Goal: Transaction & Acquisition: Obtain resource

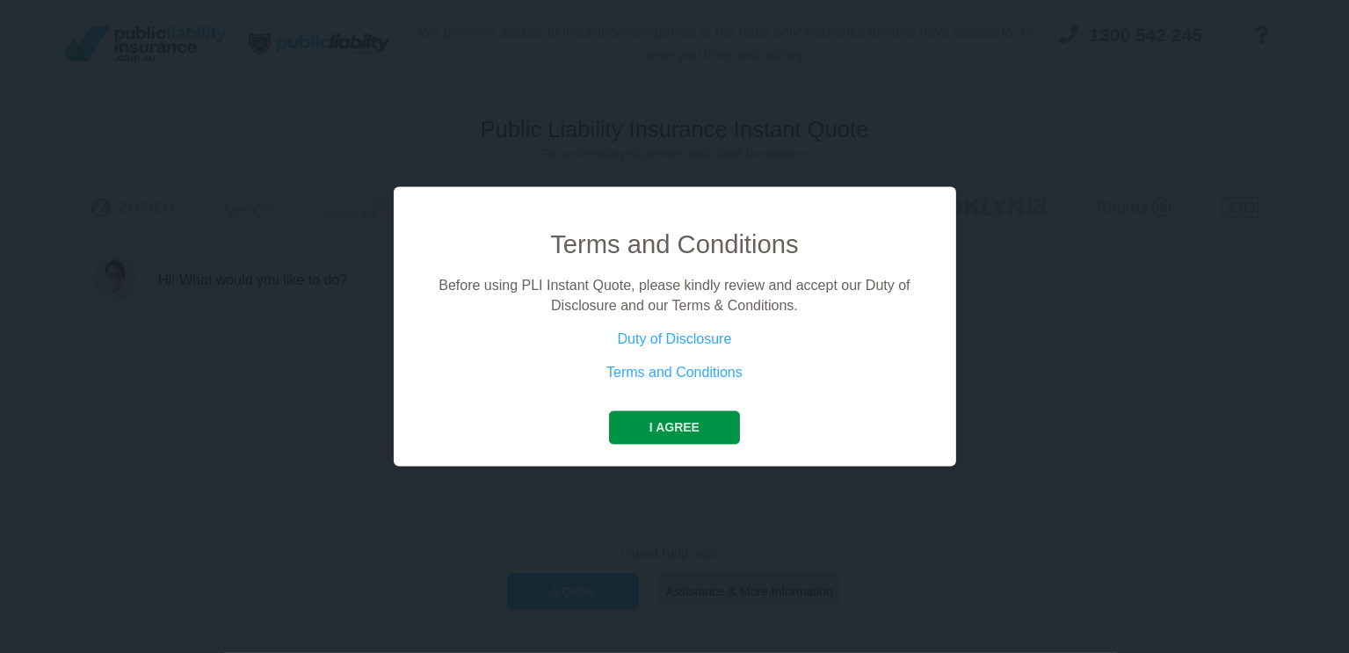
click at [657, 420] on button "I agree" at bounding box center [674, 427] width 131 height 33
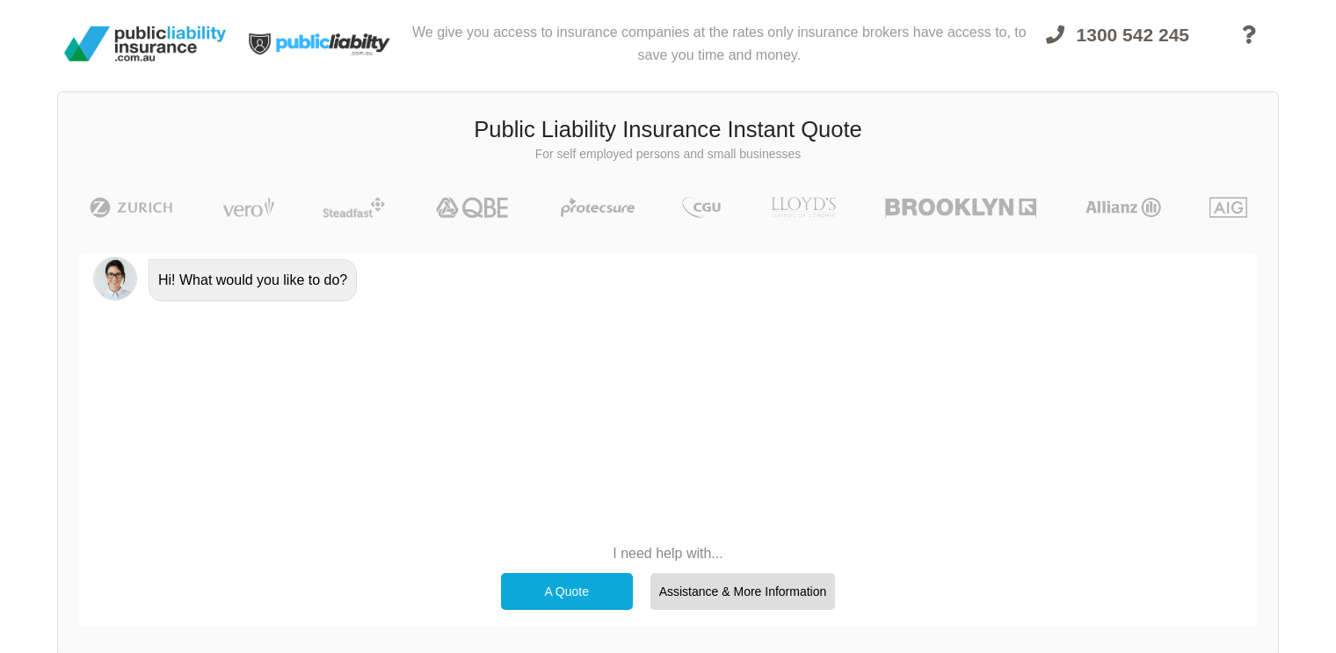
click at [582, 586] on div "A Quote" at bounding box center [567, 591] width 132 height 37
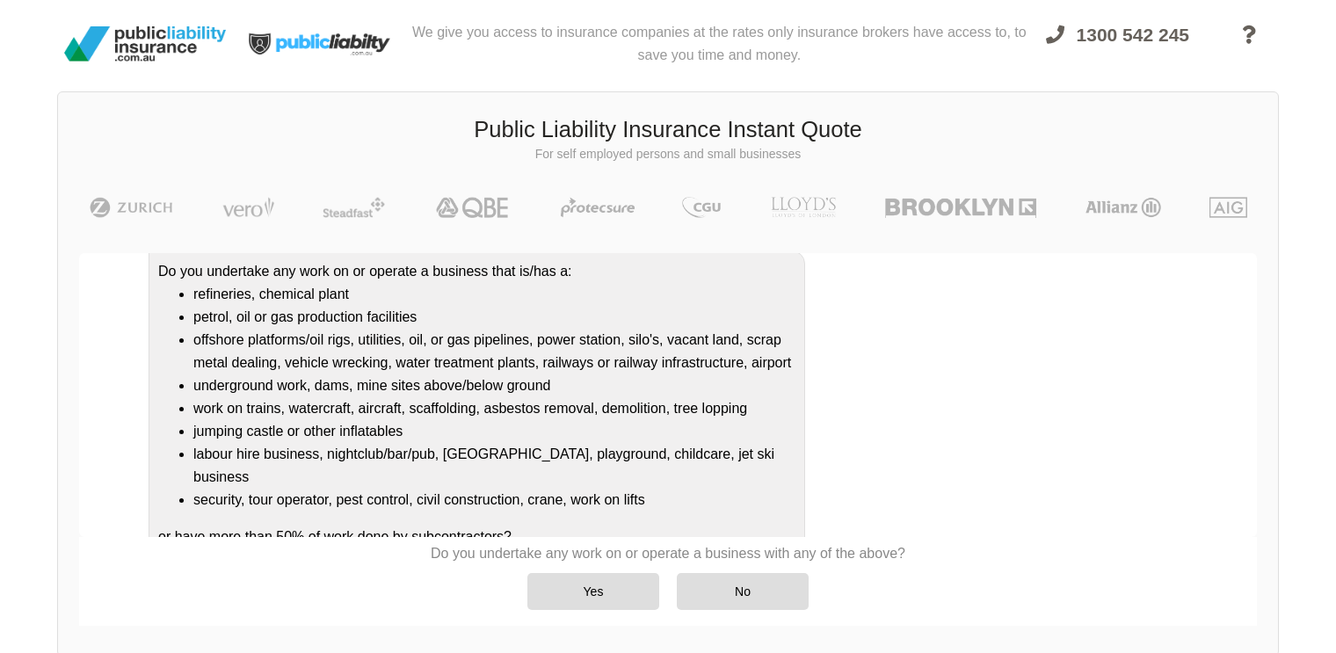
scroll to position [178, 0]
click at [748, 587] on div "No" at bounding box center [743, 591] width 132 height 37
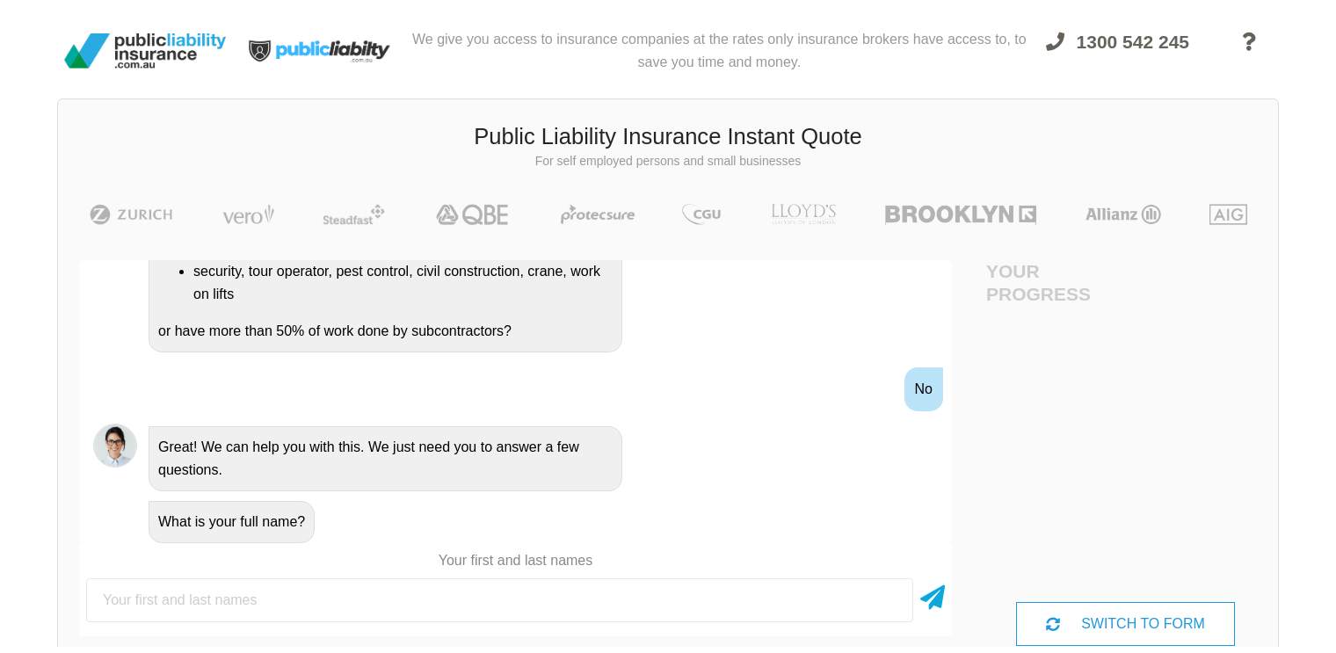
scroll to position [0, 0]
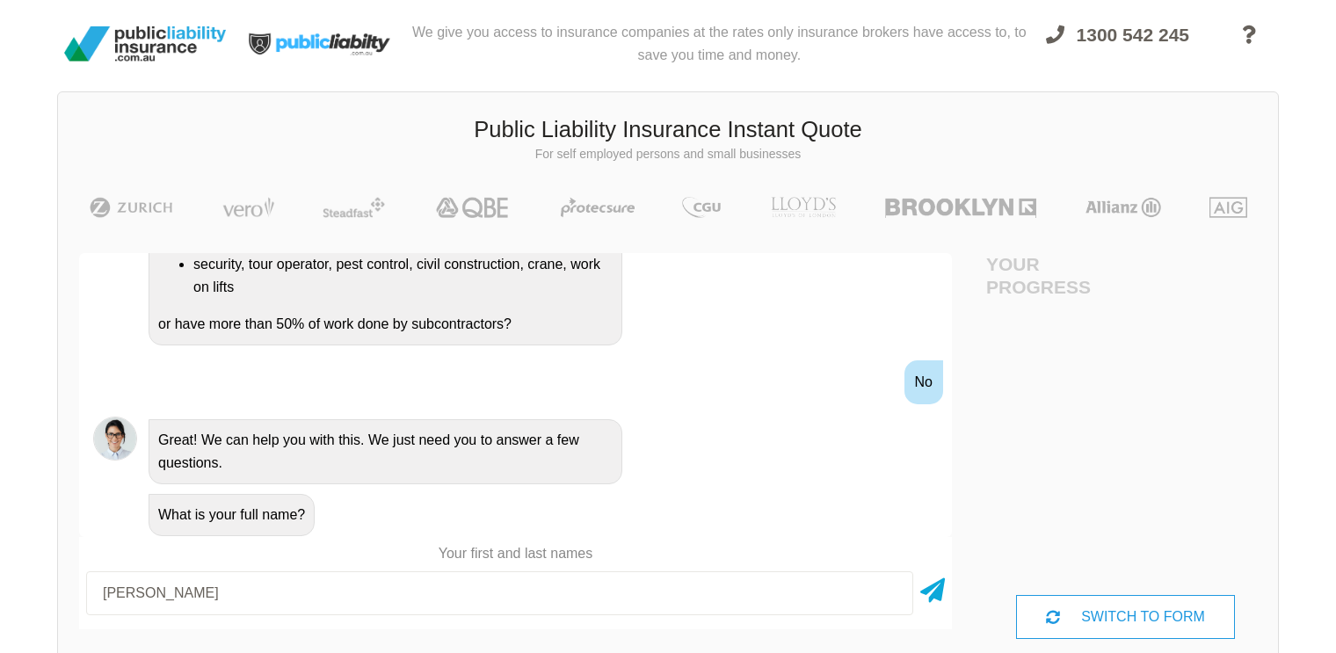
type input "[PERSON_NAME]"
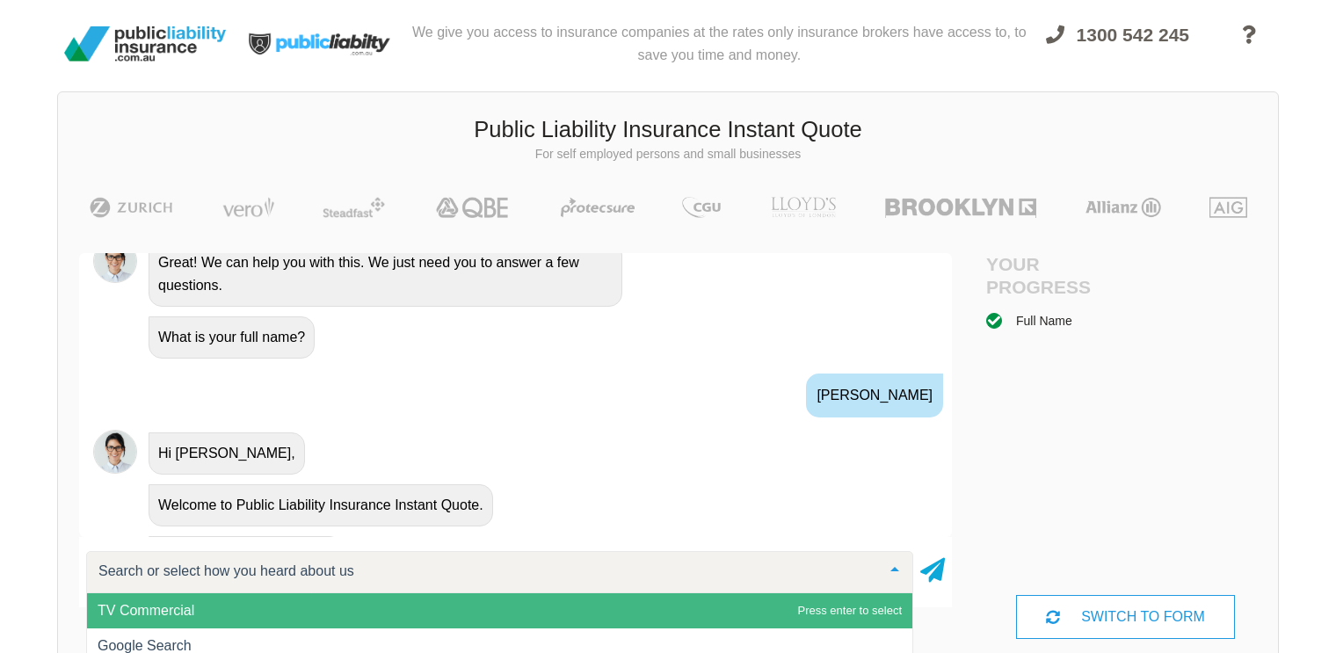
scroll to position [676, 0]
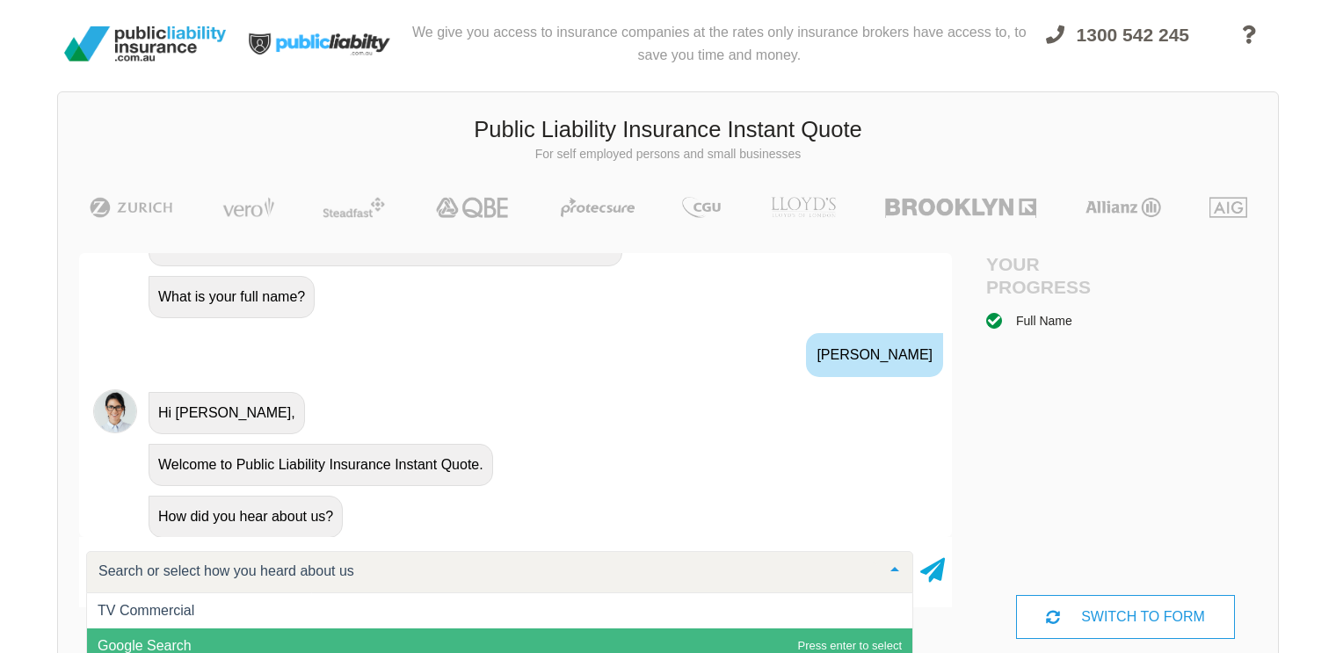
click at [685, 642] on span "Google Search" at bounding box center [499, 645] width 825 height 35
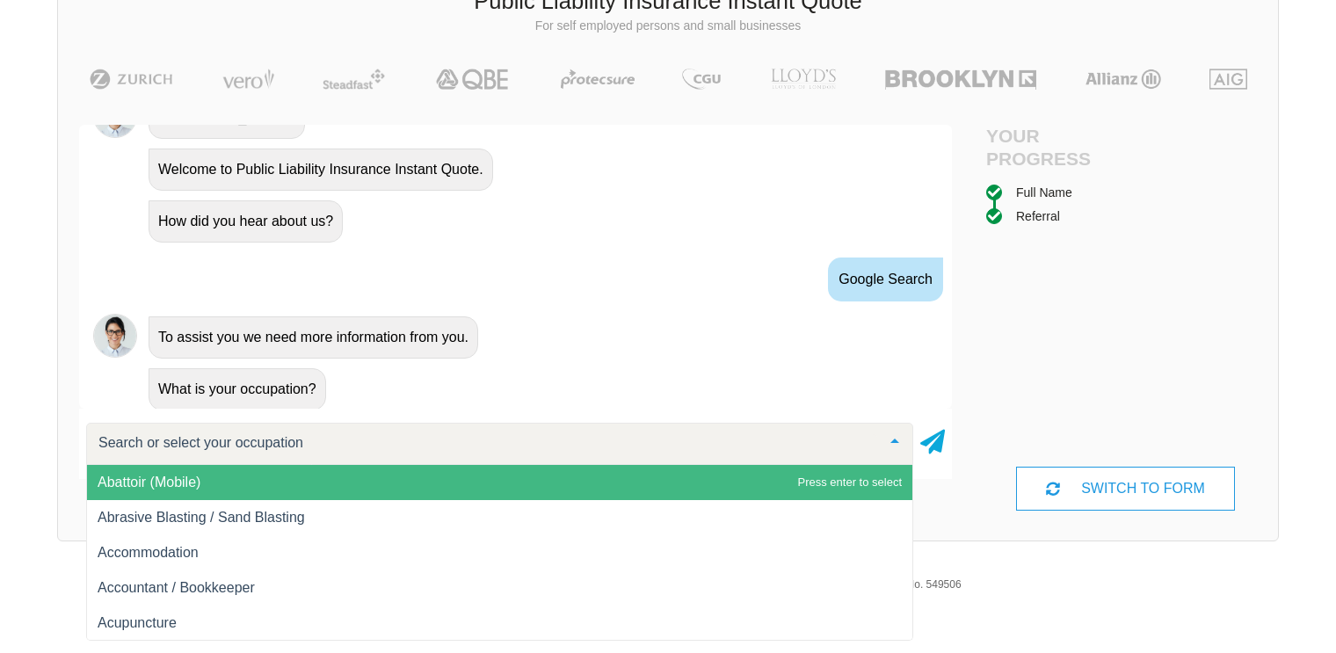
scroll to position [134, 0]
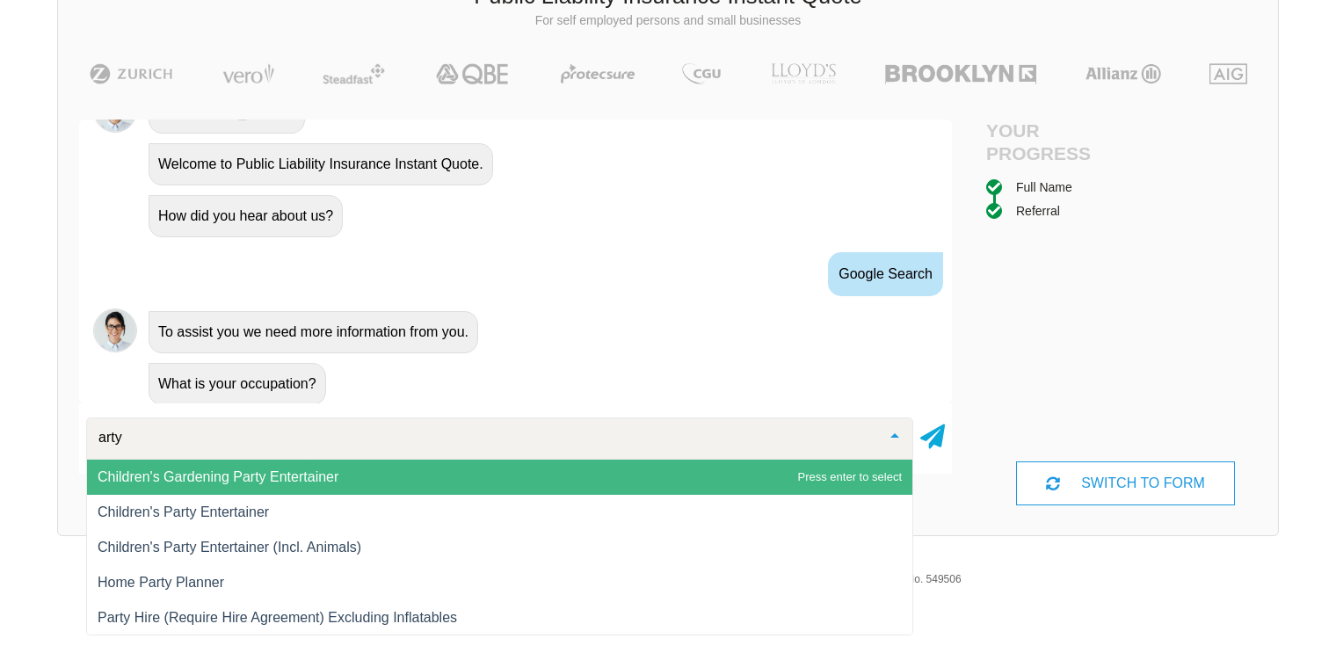
type input "art"
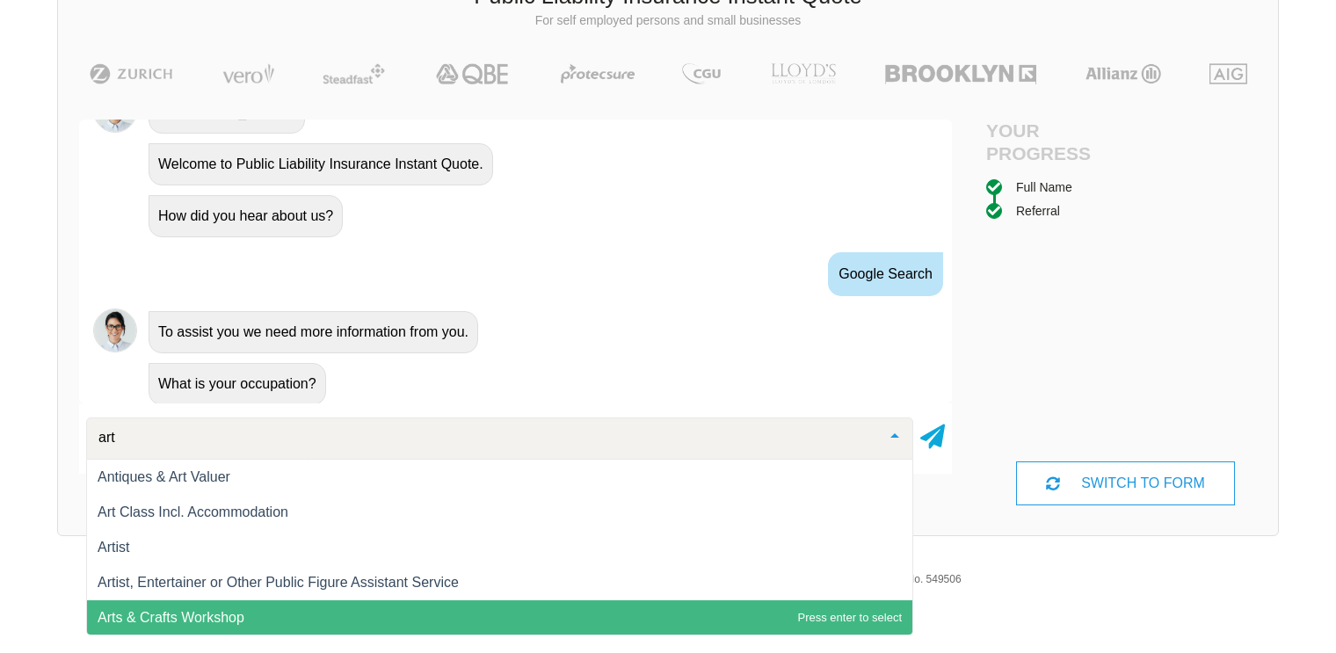
click at [235, 612] on span "Arts & Crafts Workshop" at bounding box center [171, 617] width 147 height 15
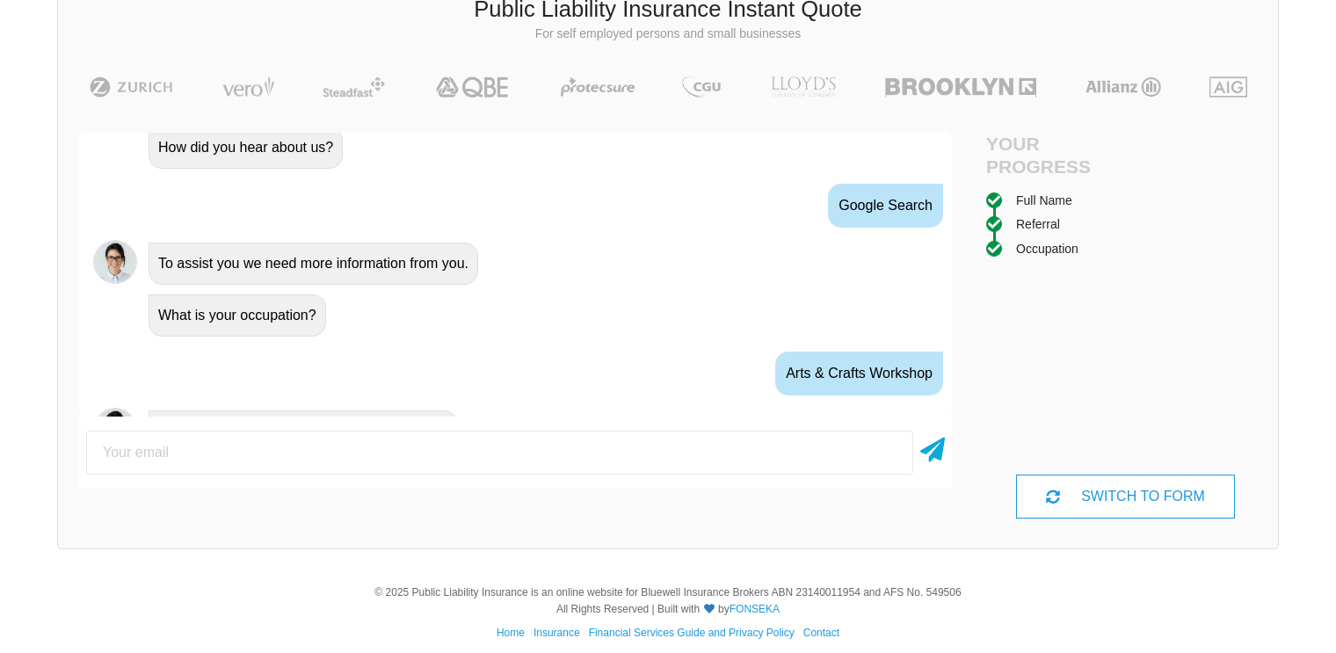
scroll to position [957, 0]
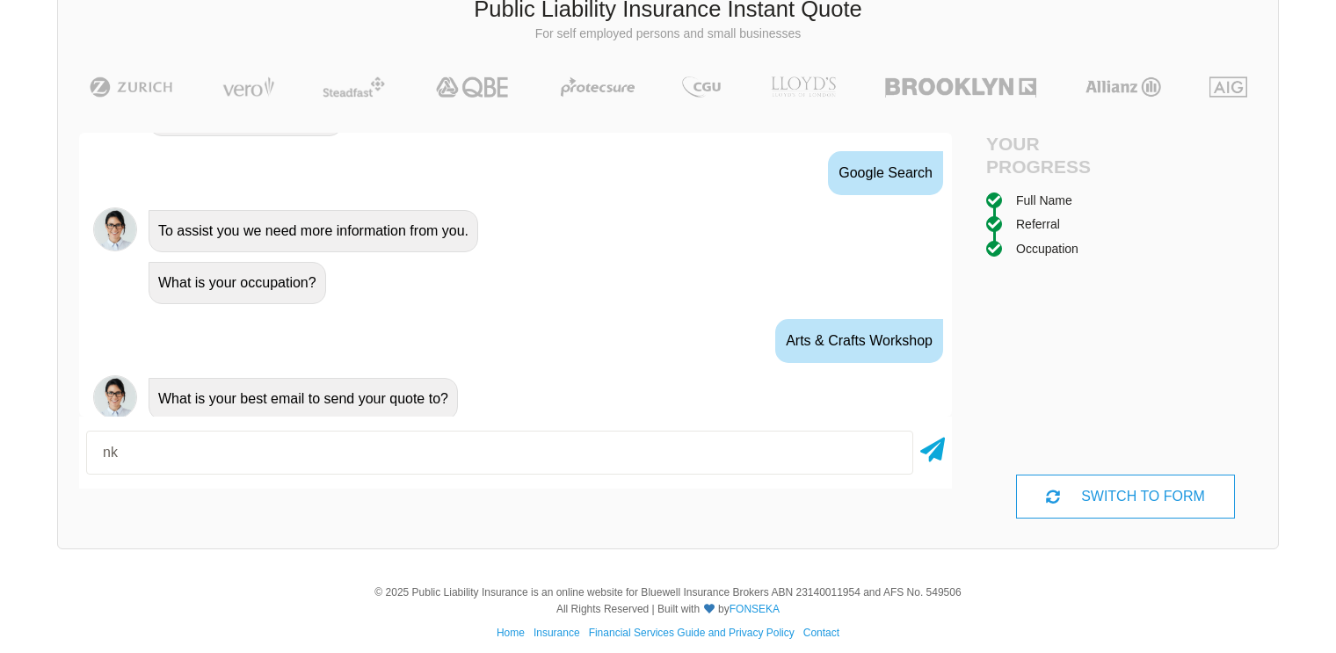
type input "n"
type input "e"
type input "[EMAIL_ADDRESS][DOMAIN_NAME]"
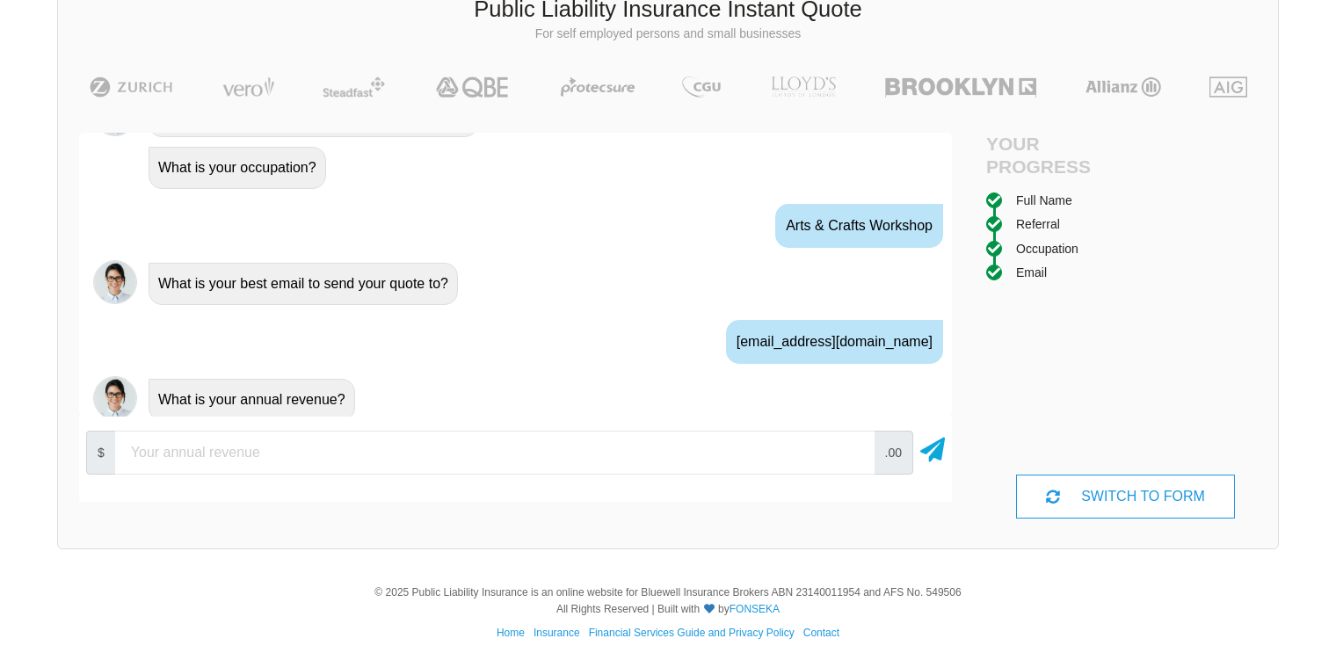
scroll to position [1072, 0]
type input "1400"
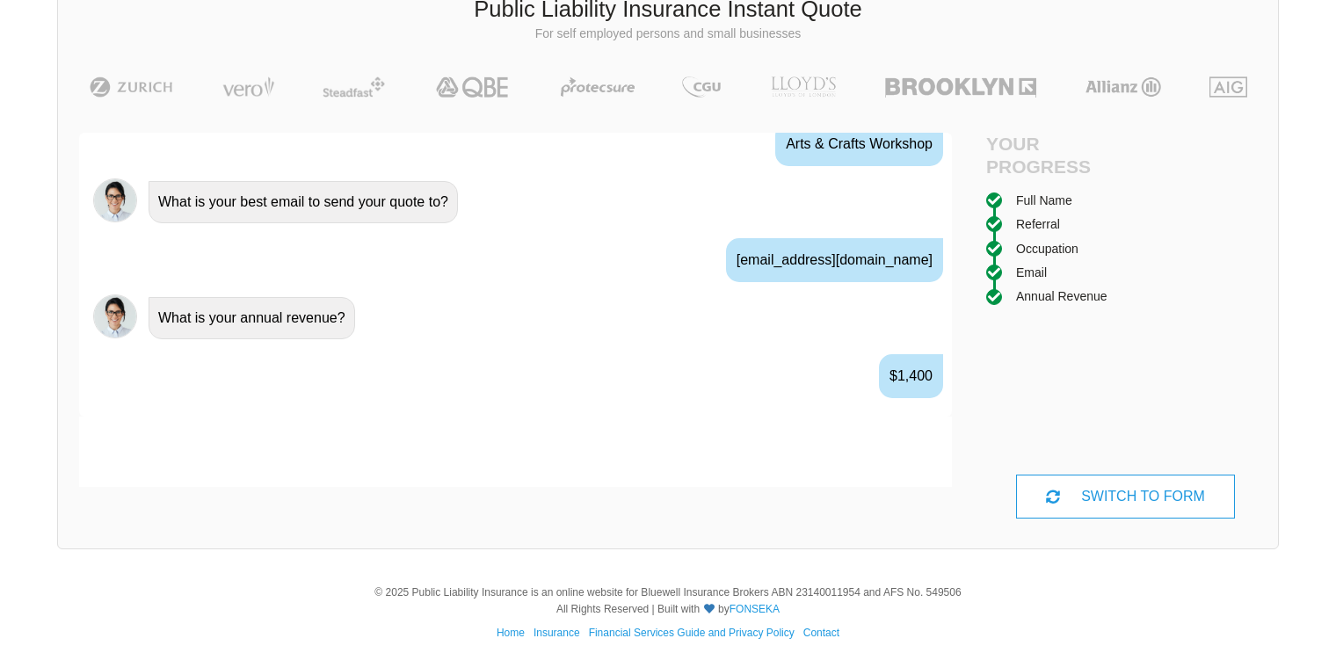
scroll to position [1187, 0]
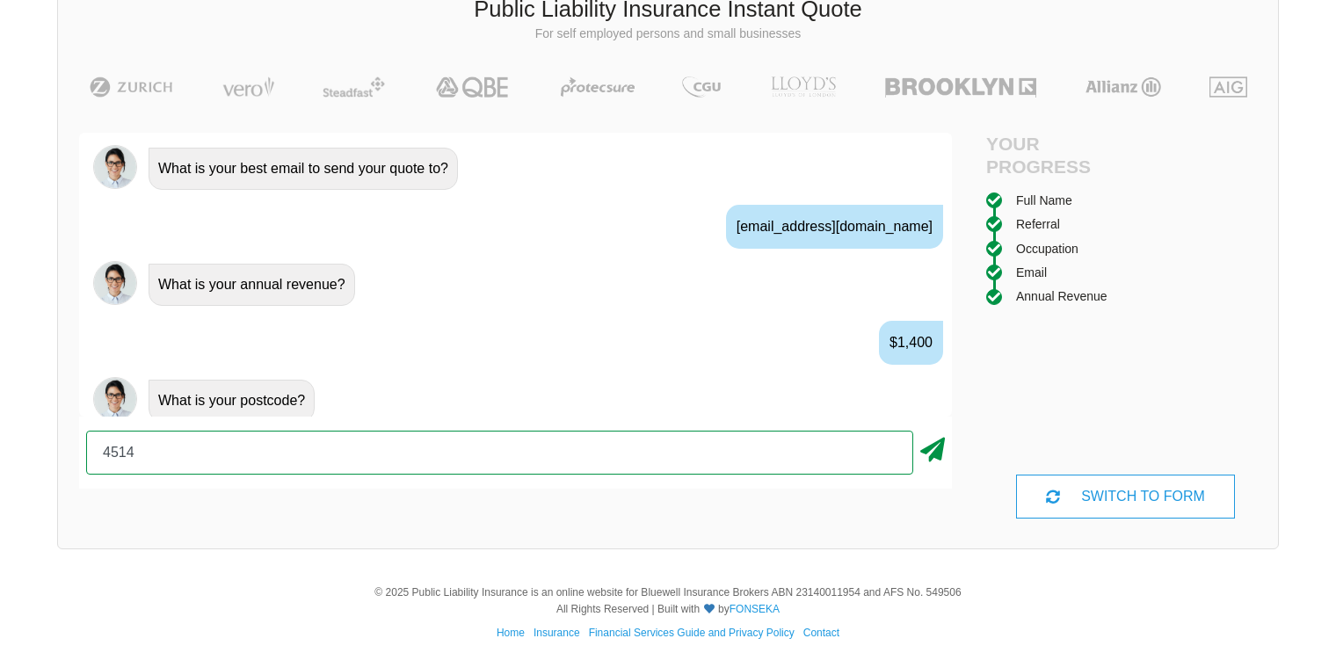
type input "4514"
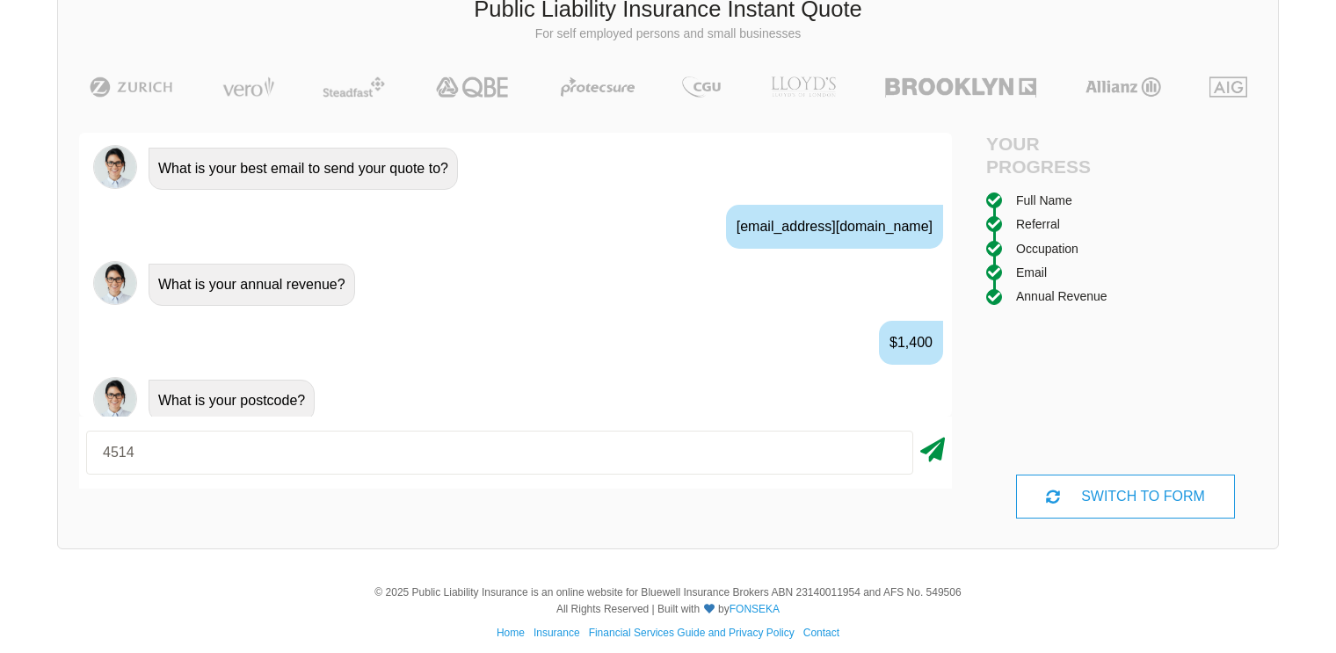
click at [935, 449] on icon at bounding box center [932, 447] width 25 height 32
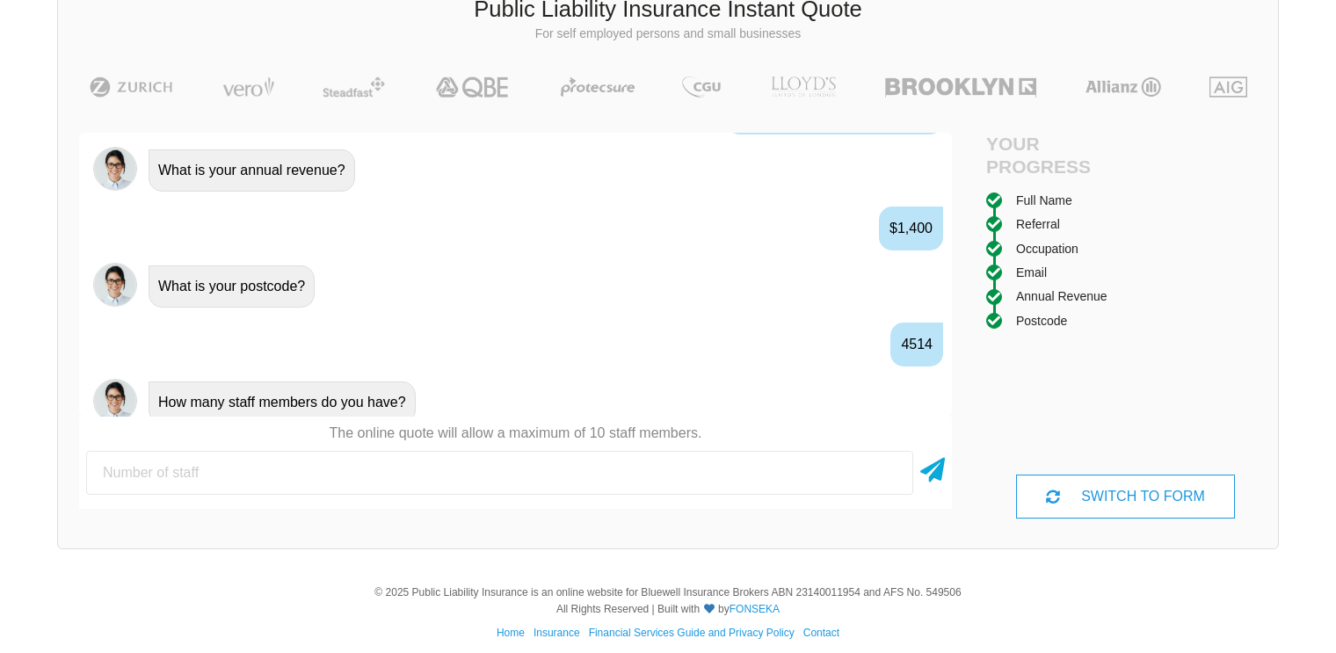
scroll to position [1302, 0]
type input "1"
click at [939, 463] on icon at bounding box center [932, 467] width 25 height 32
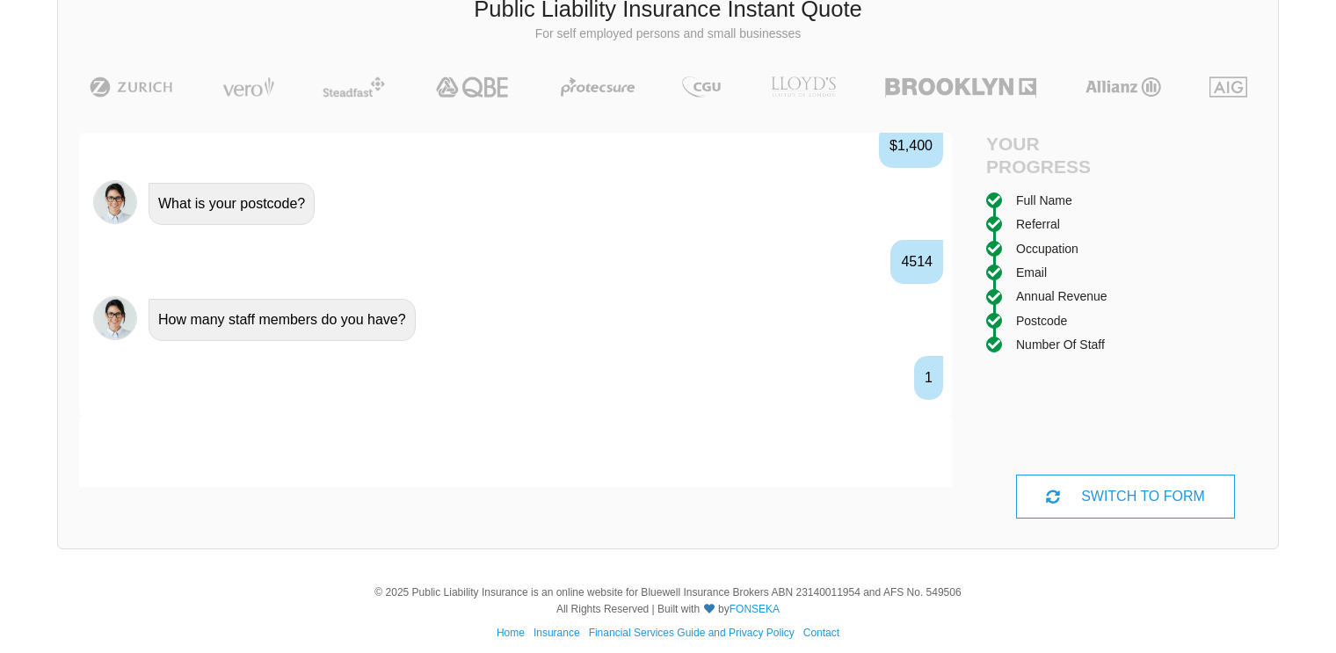
scroll to position [1417, 0]
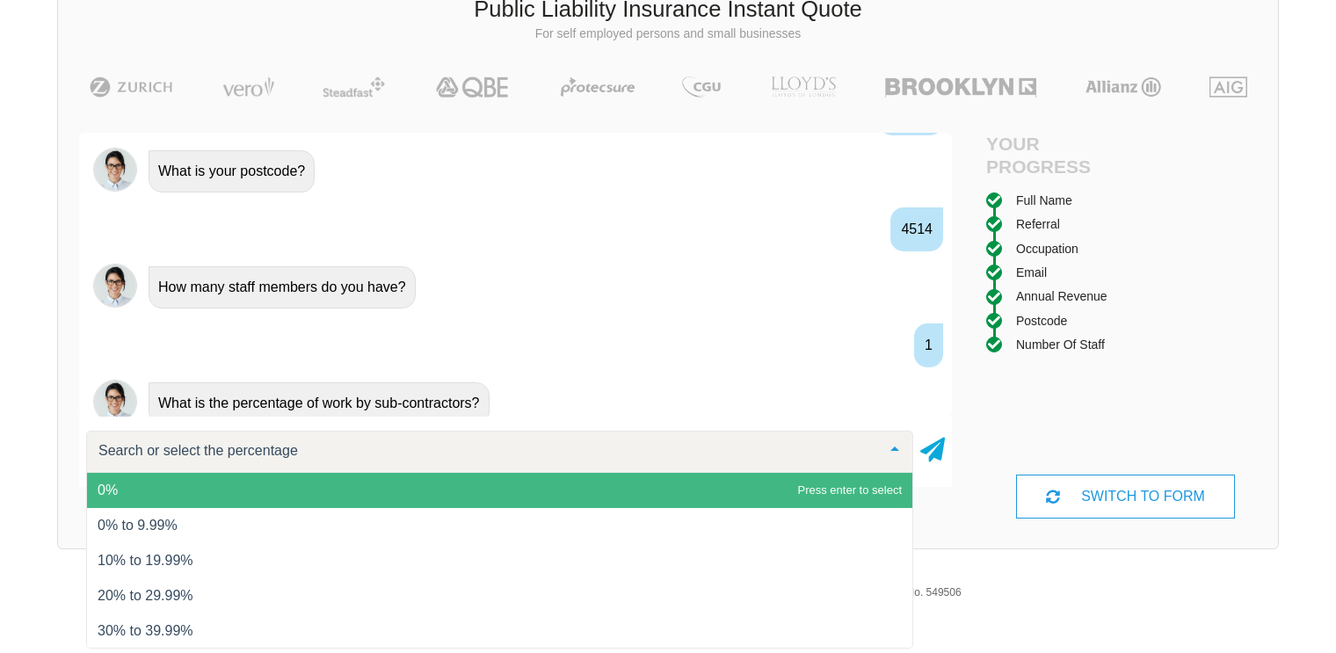
click at [731, 495] on span "0%" at bounding box center [499, 490] width 825 height 35
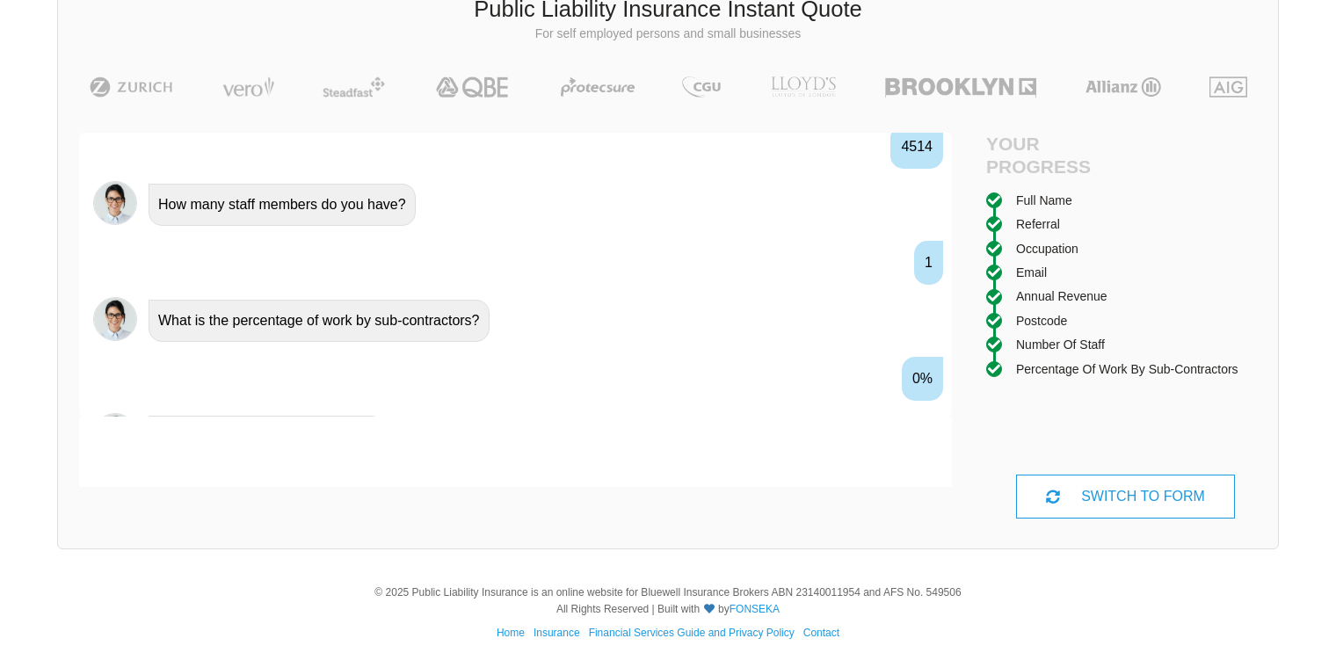
scroll to position [1533, 0]
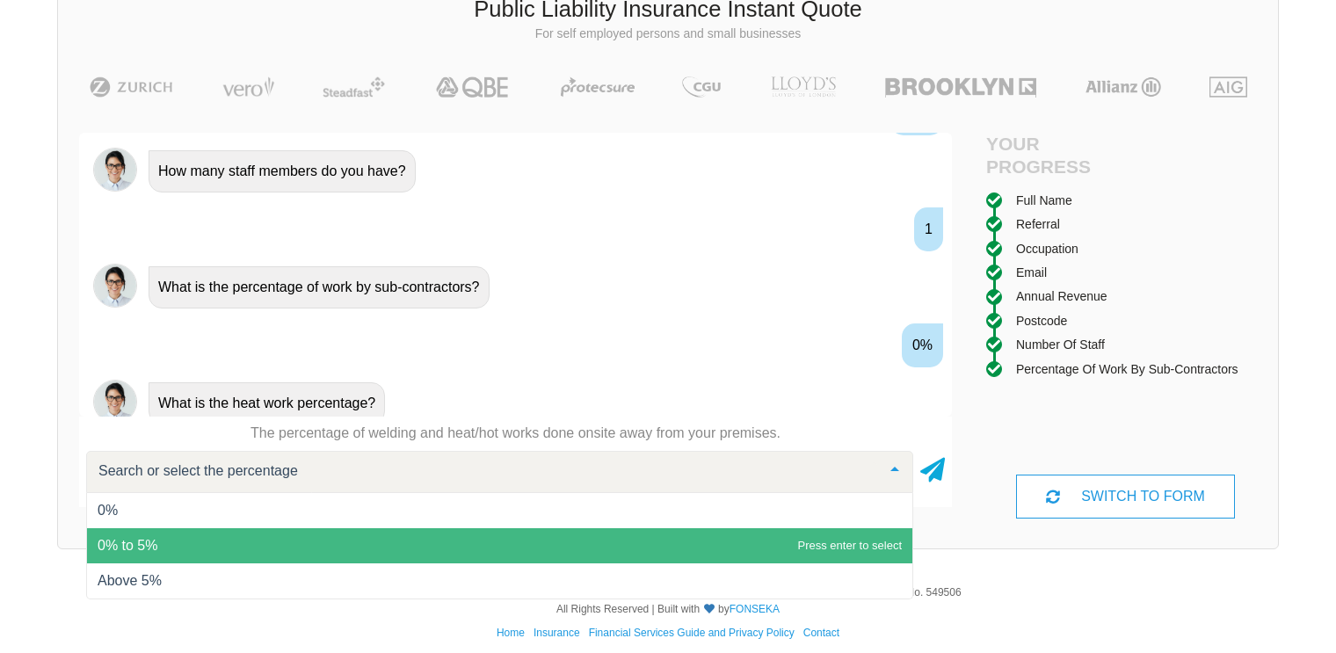
click at [316, 544] on span "0% to 5%" at bounding box center [499, 545] width 825 height 35
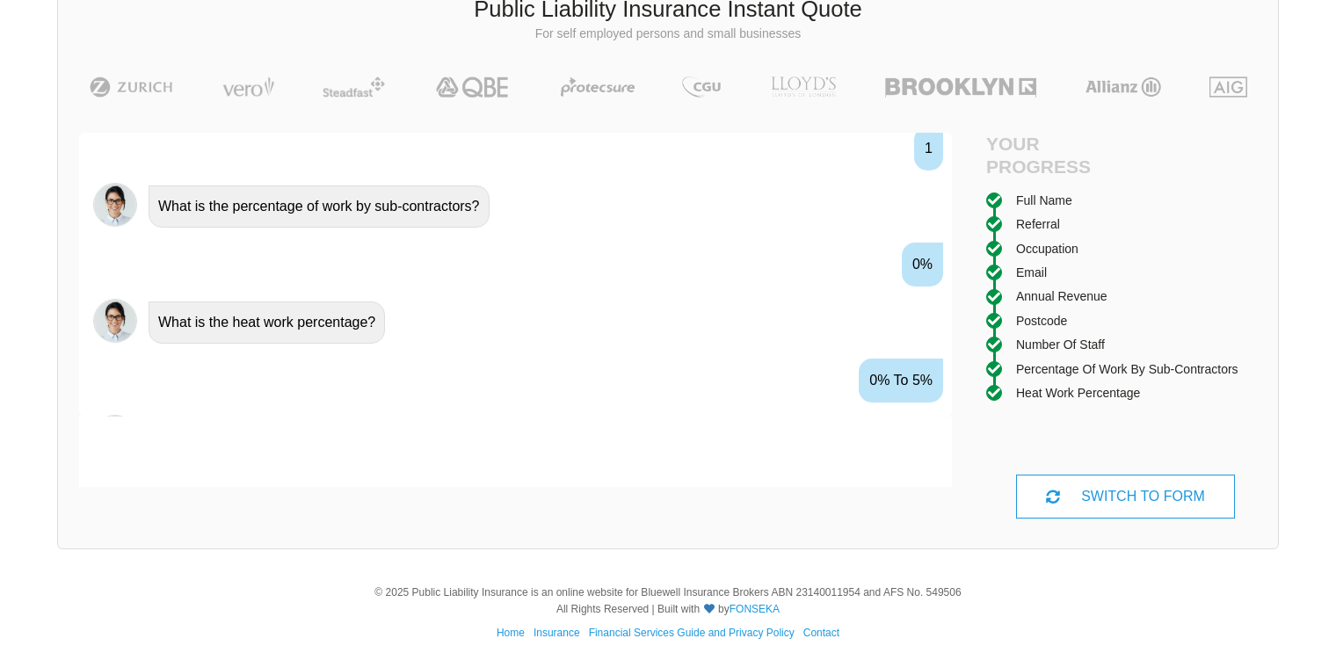
scroll to position [1647, 0]
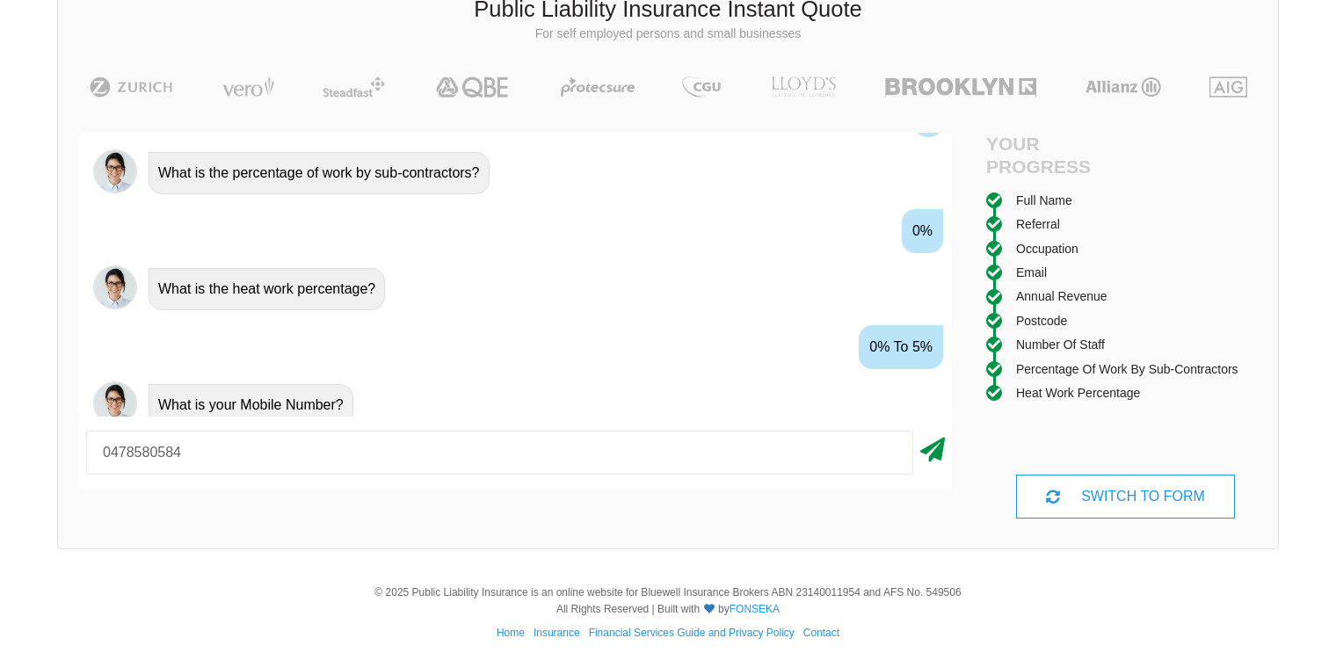
type input "0478580584"
click at [937, 453] on icon at bounding box center [932, 447] width 25 height 32
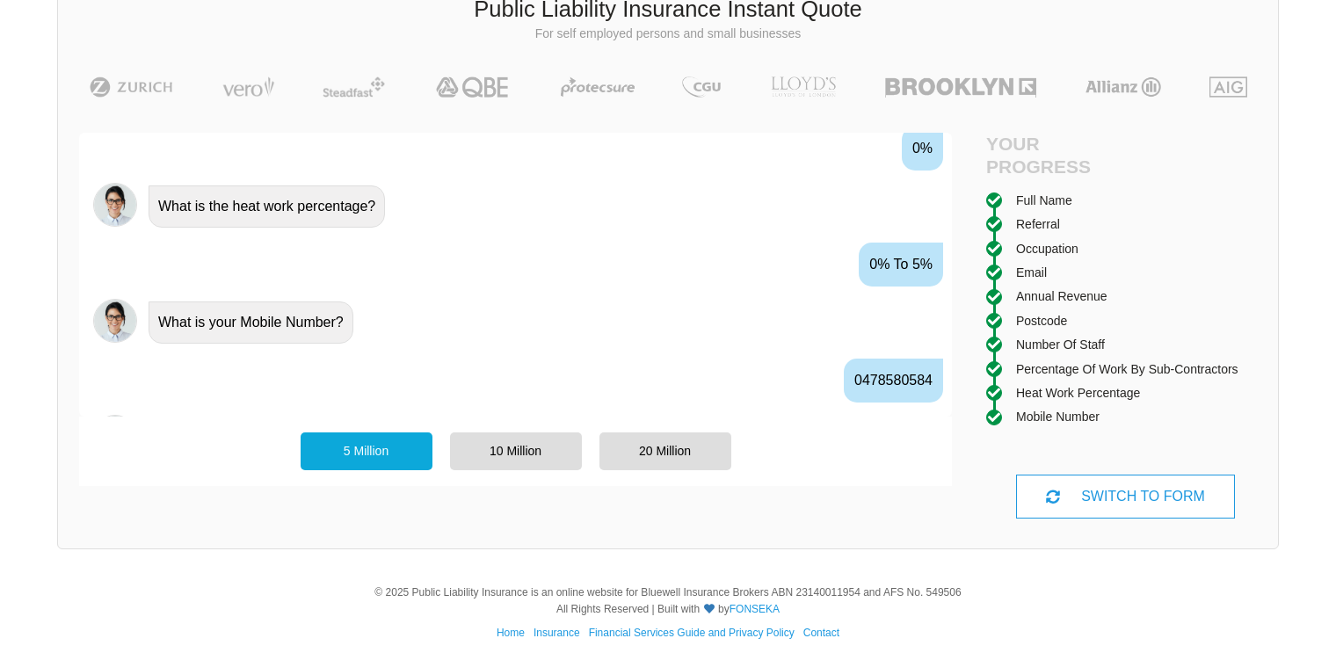
scroll to position [1762, 0]
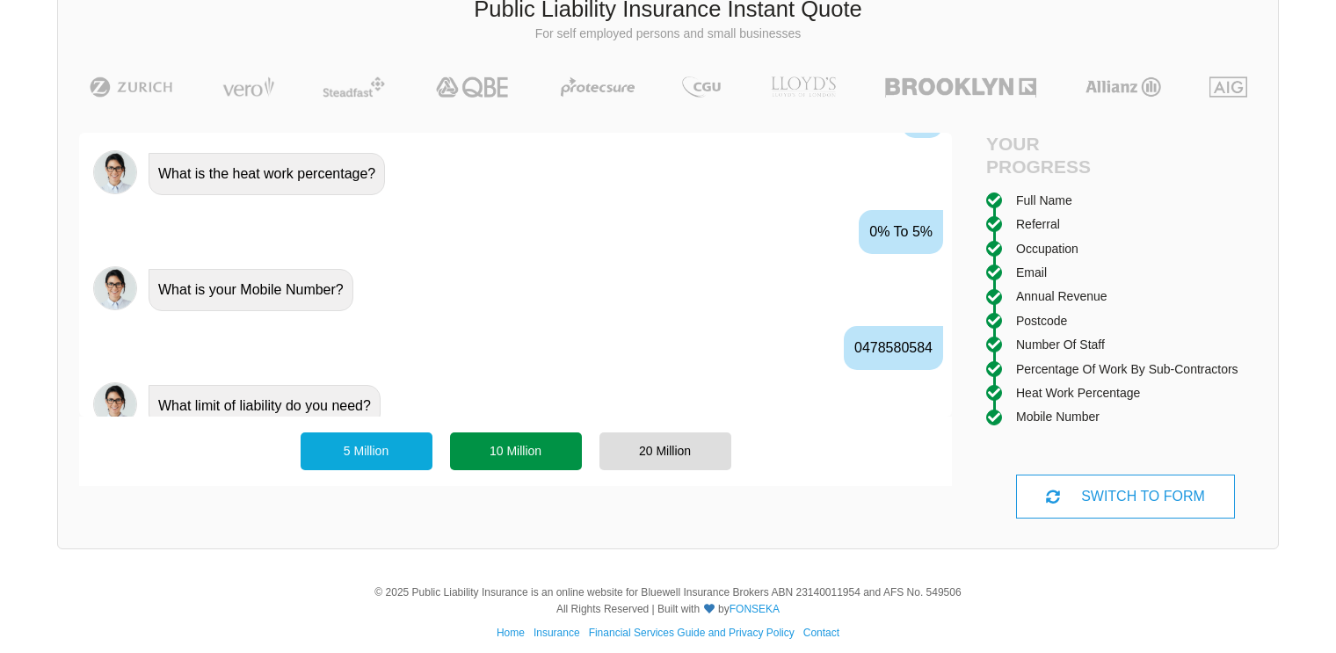
click at [535, 453] on div "10 Million" at bounding box center [516, 450] width 132 height 37
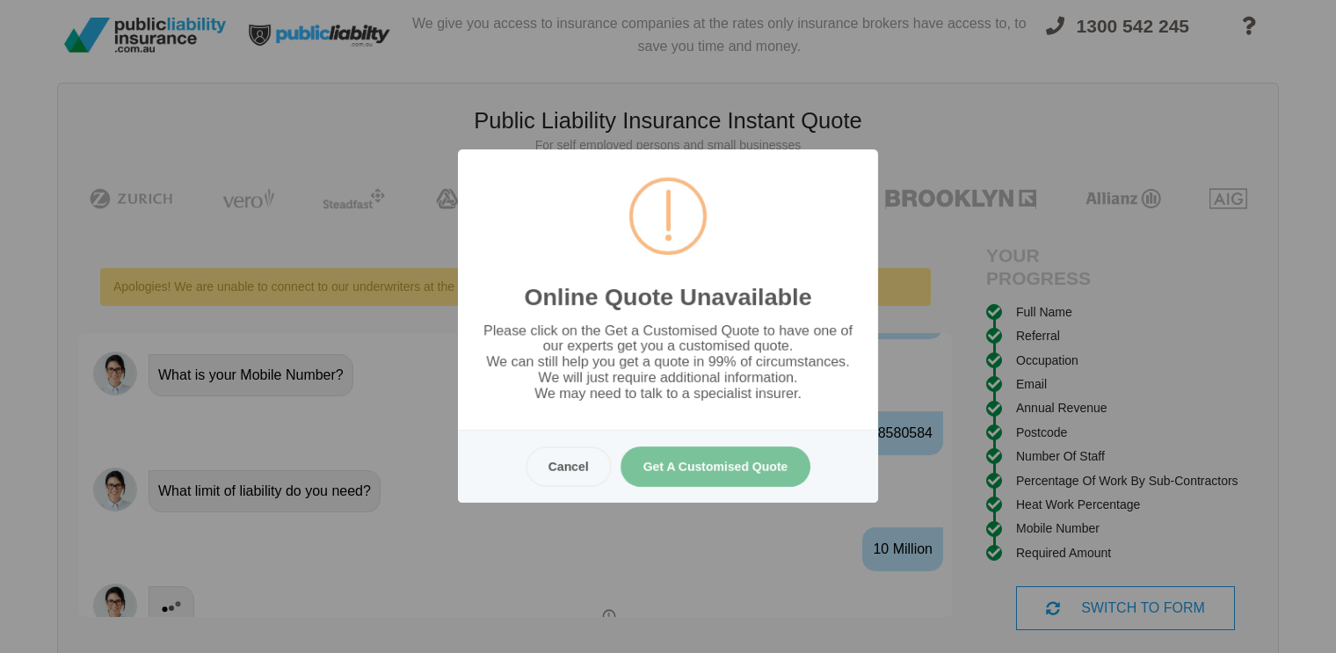
scroll to position [0, 0]
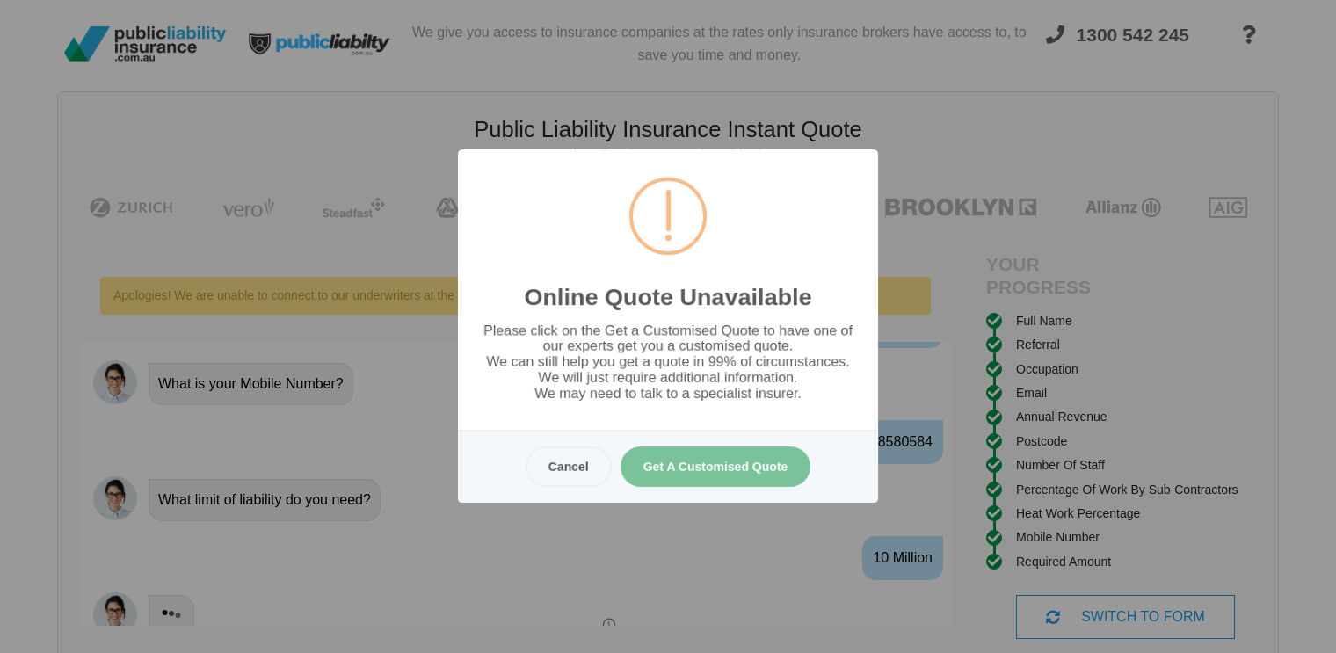
click at [703, 467] on button "Get A Customised Quote" at bounding box center [715, 466] width 191 height 40
